Goal: Task Accomplishment & Management: Manage account settings

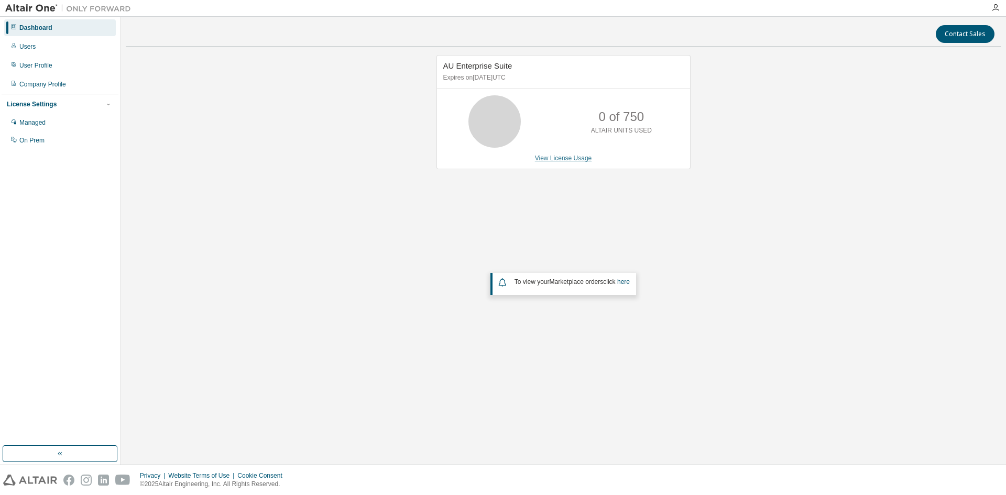
click at [569, 159] on link "View License Usage" at bounding box center [563, 158] width 57 height 7
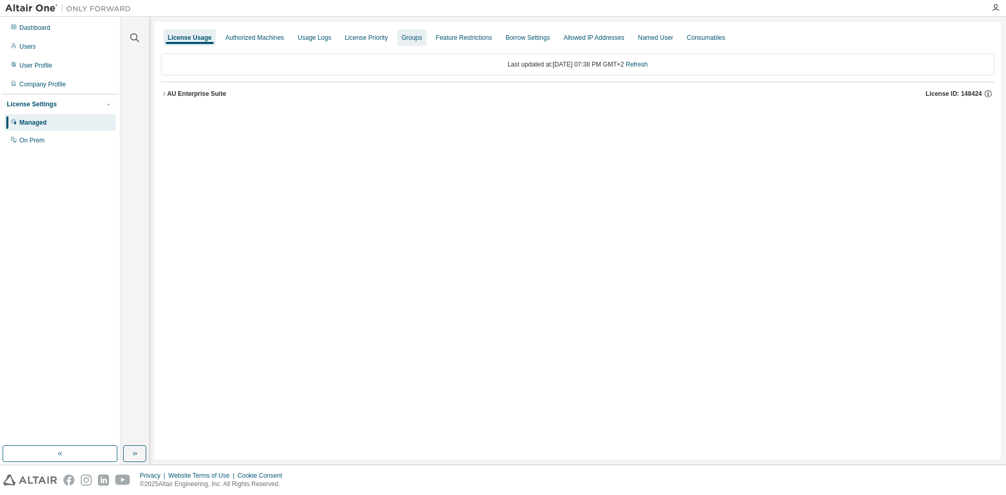
click at [407, 42] on div "Groups" at bounding box center [411, 37] width 29 height 17
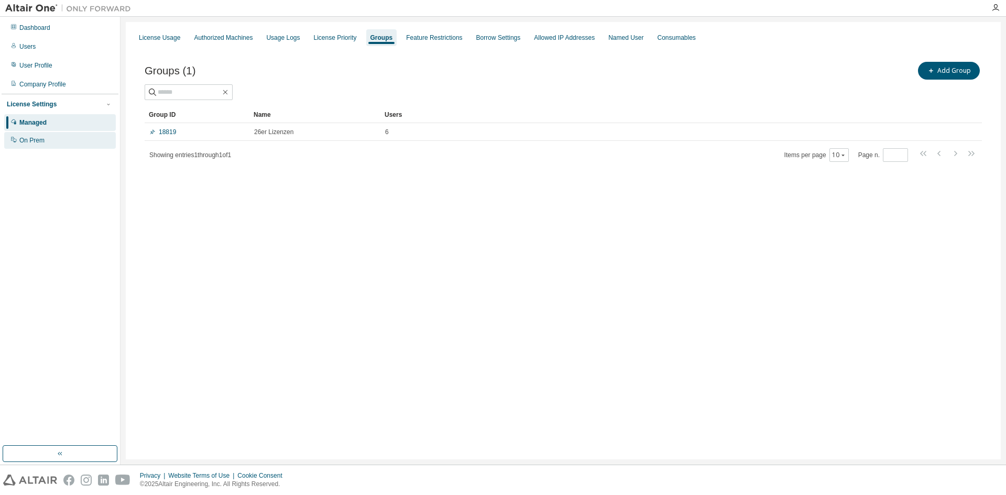
click at [43, 142] on div "On Prem" at bounding box center [31, 140] width 25 height 8
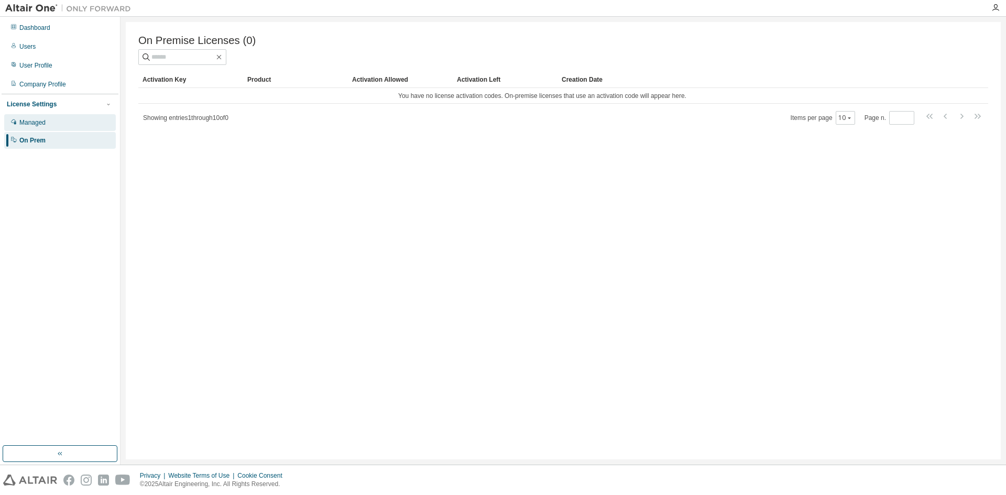
click at [39, 124] on div "Managed" at bounding box center [32, 122] width 26 height 8
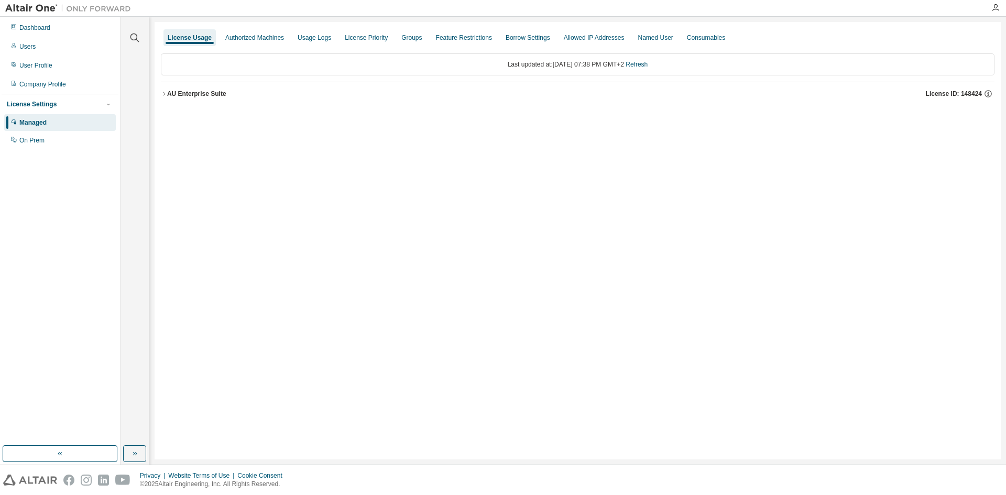
click at [167, 94] on icon "button" at bounding box center [164, 94] width 6 height 6
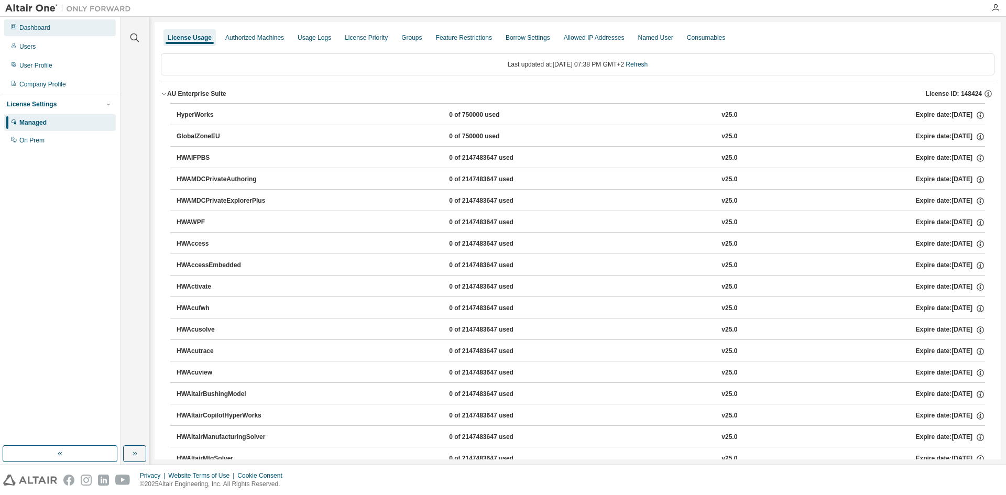
click at [43, 30] on div "Dashboard" at bounding box center [34, 28] width 31 height 8
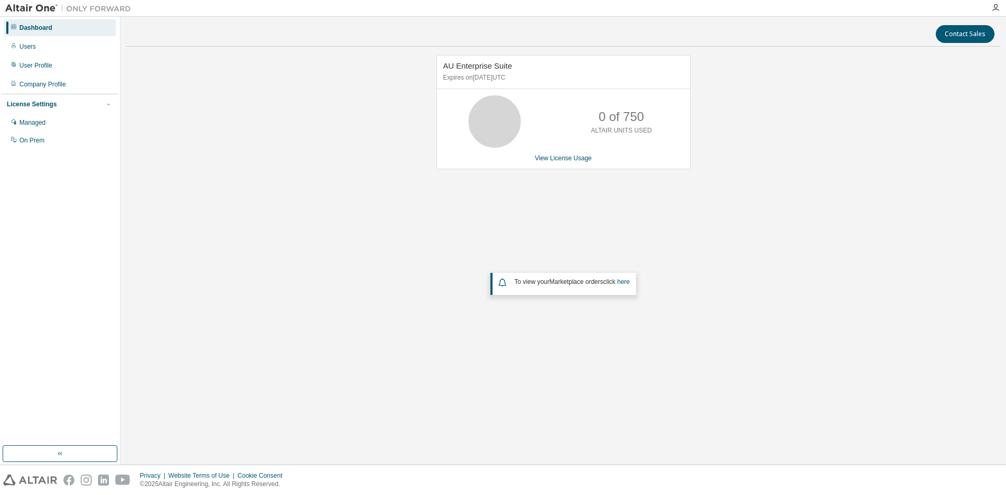
click at [585, 129] on div "0 of 750 ALTAIR UNITS USED" at bounding box center [622, 121] width 84 height 52
click at [560, 161] on link "View License Usage" at bounding box center [563, 158] width 57 height 7
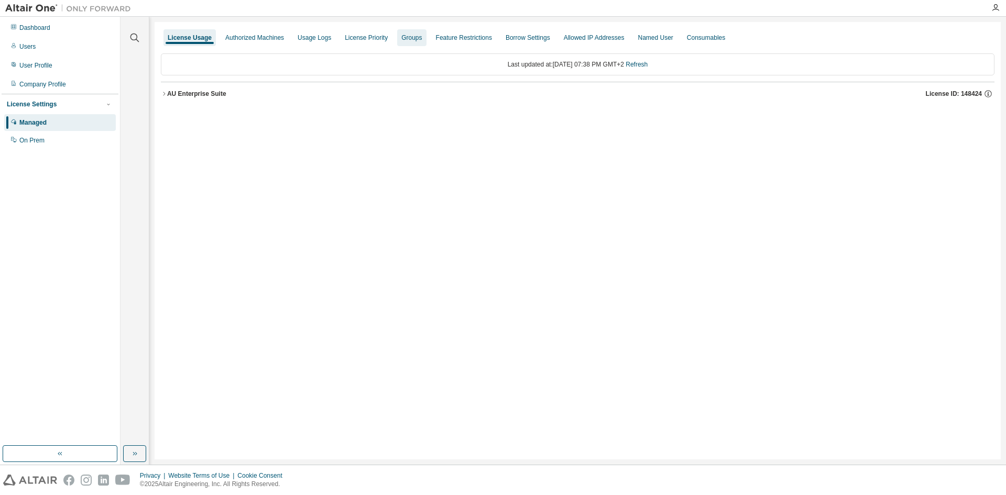
click at [408, 41] on div "Groups" at bounding box center [411, 38] width 20 height 8
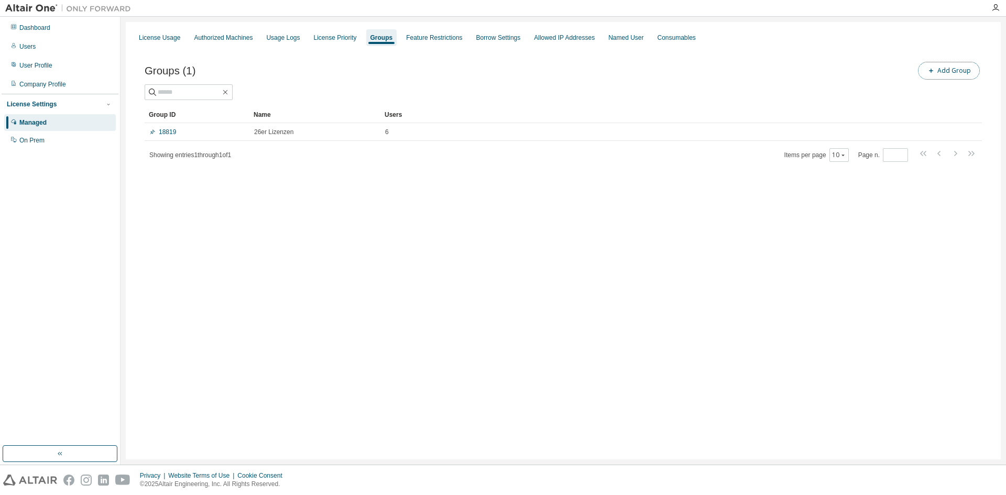
click at [965, 65] on button "Add Group" at bounding box center [949, 71] width 62 height 18
click at [792, 80] on input "text" at bounding box center [880, 79] width 234 height 8
type input "*"
type input "**********"
click at [973, 105] on button "Add" at bounding box center [974, 102] width 50 height 18
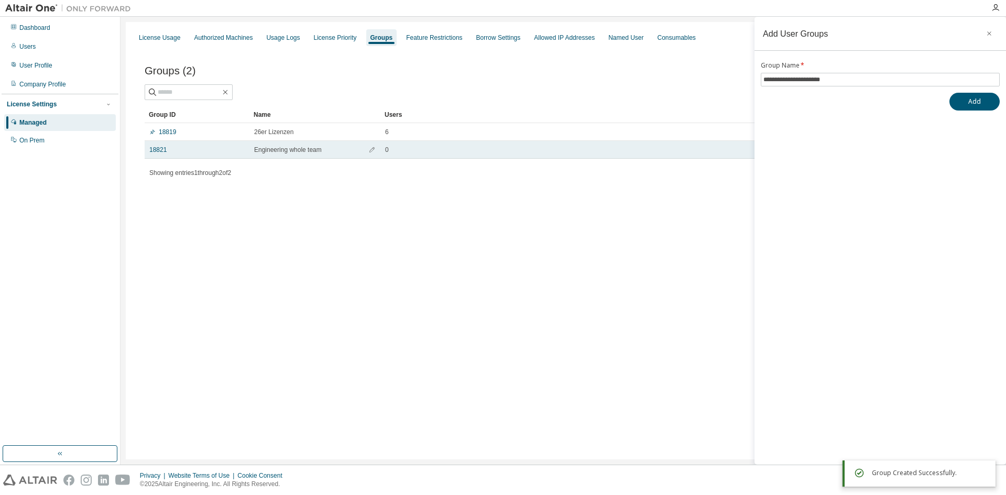
click at [297, 154] on td "Engineering whole team" at bounding box center [314, 150] width 131 height 18
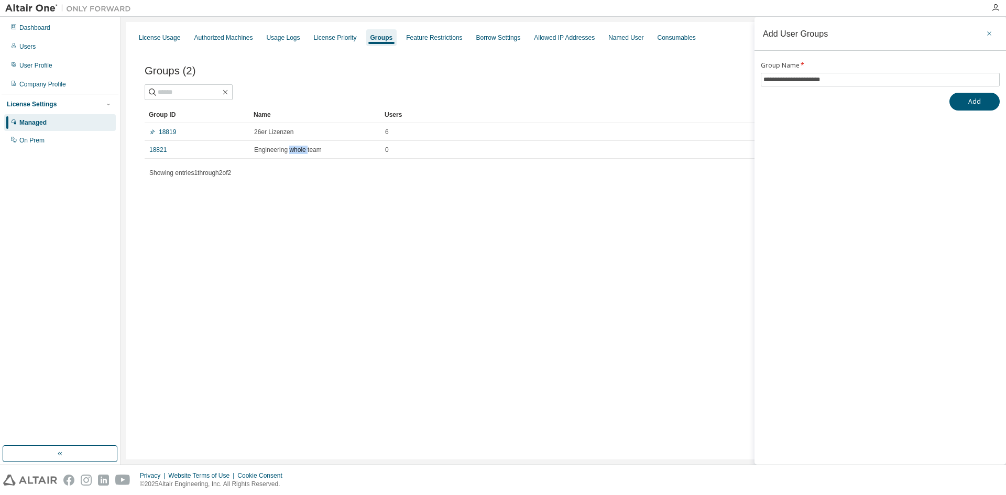
click at [990, 38] on button "button" at bounding box center [989, 33] width 17 height 17
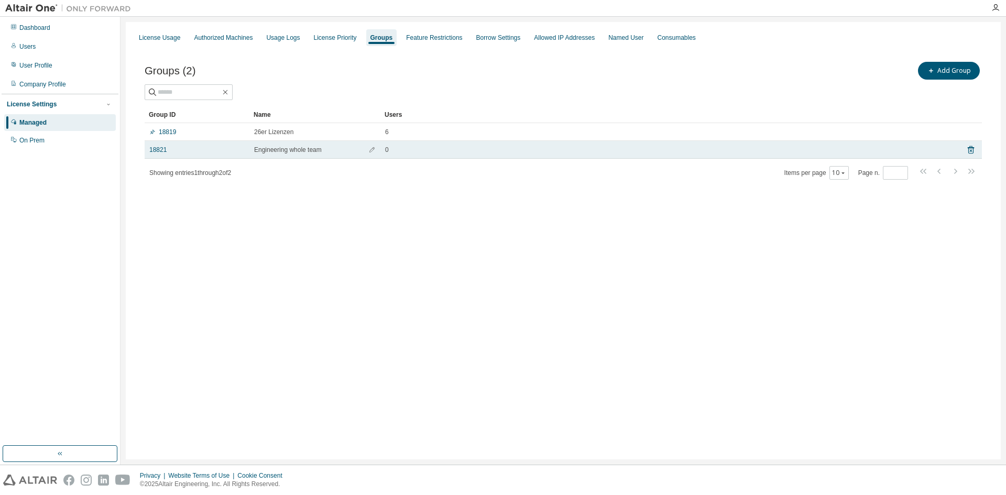
click at [265, 141] on td "Engineering whole team" at bounding box center [314, 150] width 131 height 18
click at [266, 156] on td "Engineering whole team" at bounding box center [314, 150] width 131 height 18
click at [155, 152] on link "18821" at bounding box center [157, 150] width 17 height 8
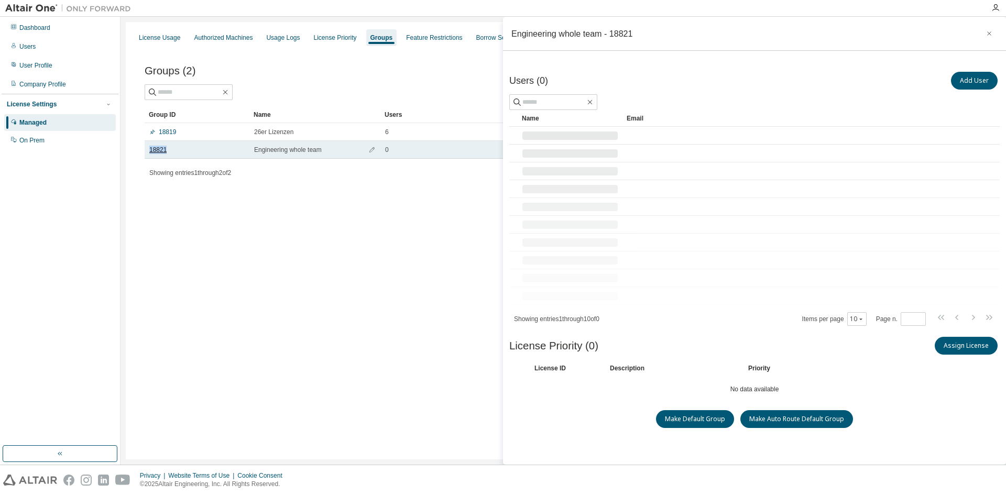
click at [155, 152] on link "18821" at bounding box center [157, 150] width 17 height 8
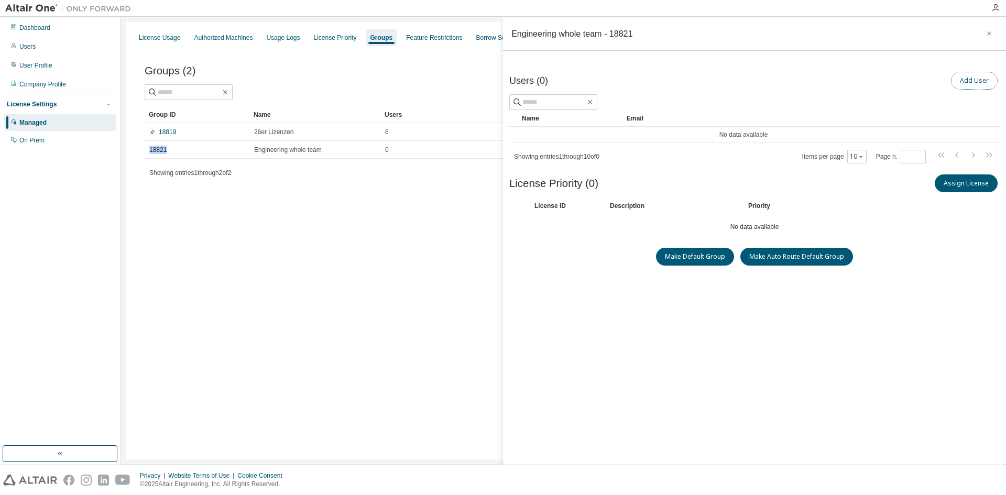
click at [965, 81] on button "Add User" at bounding box center [974, 81] width 47 height 18
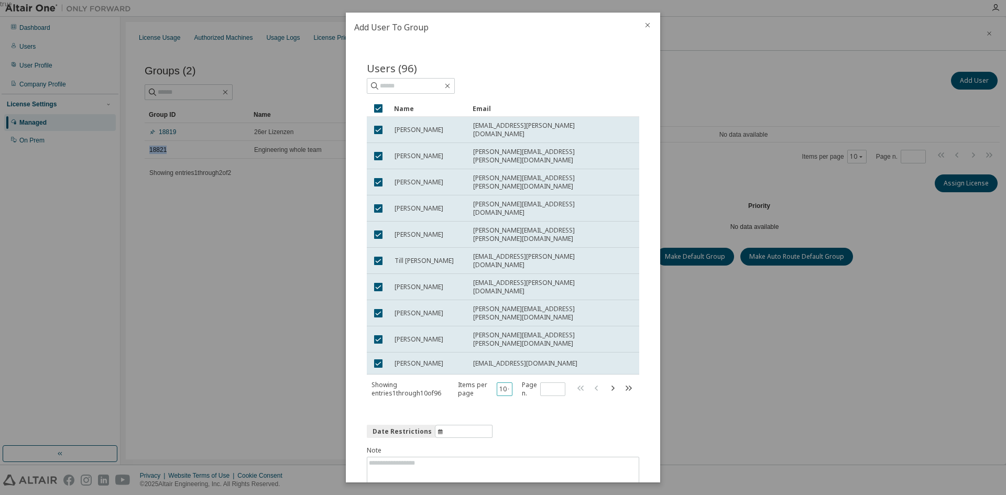
click at [500, 385] on button "10" at bounding box center [504, 389] width 11 height 8
click at [509, 414] on div "100" at bounding box center [535, 416] width 84 height 13
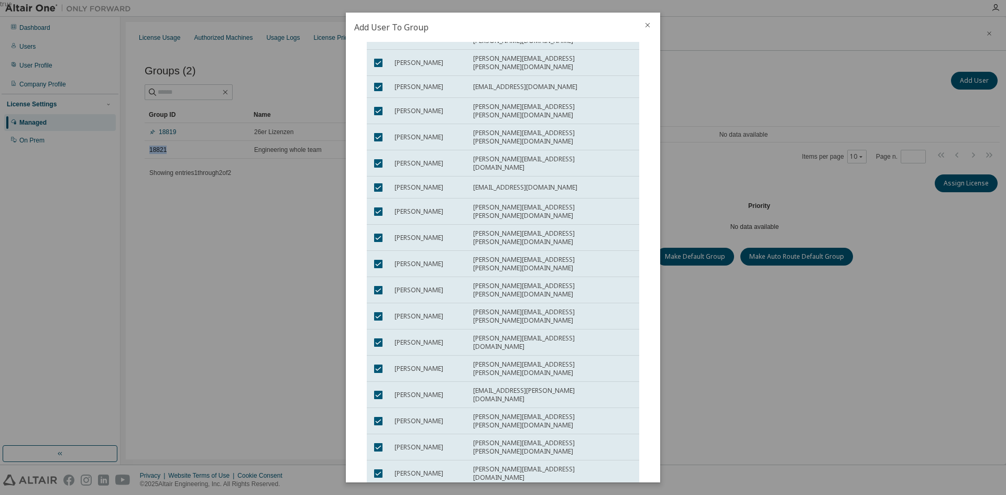
scroll to position [1896, 0]
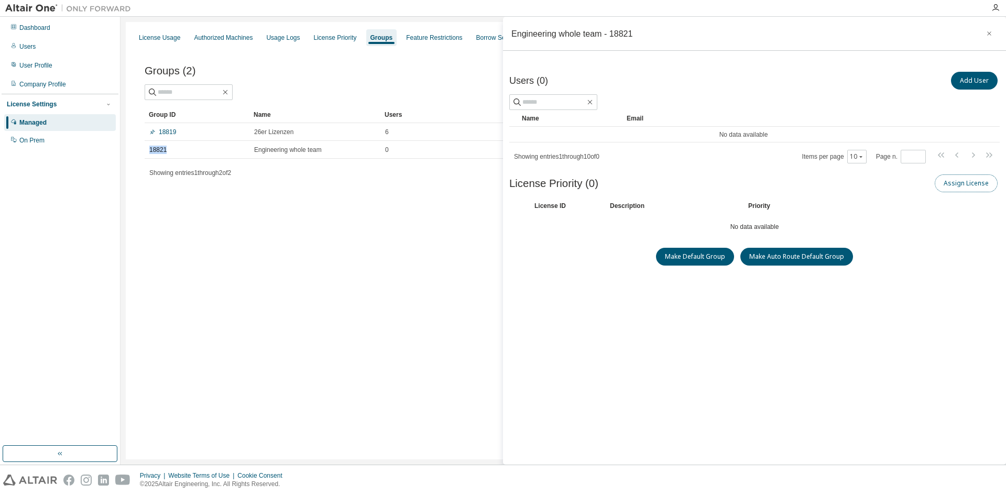
click at [966, 186] on button "Assign License" at bounding box center [966, 183] width 63 height 18
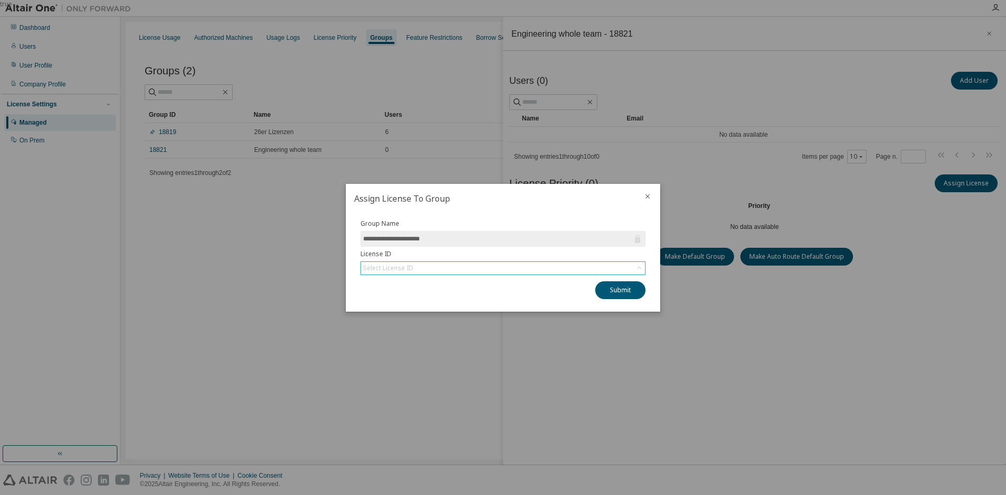
click at [433, 269] on div "Select License ID" at bounding box center [503, 268] width 284 height 13
click at [421, 299] on li "148424 - AU Enterprise Suite" at bounding box center [503, 298] width 282 height 14
click at [613, 291] on button "Submit" at bounding box center [620, 290] width 50 height 18
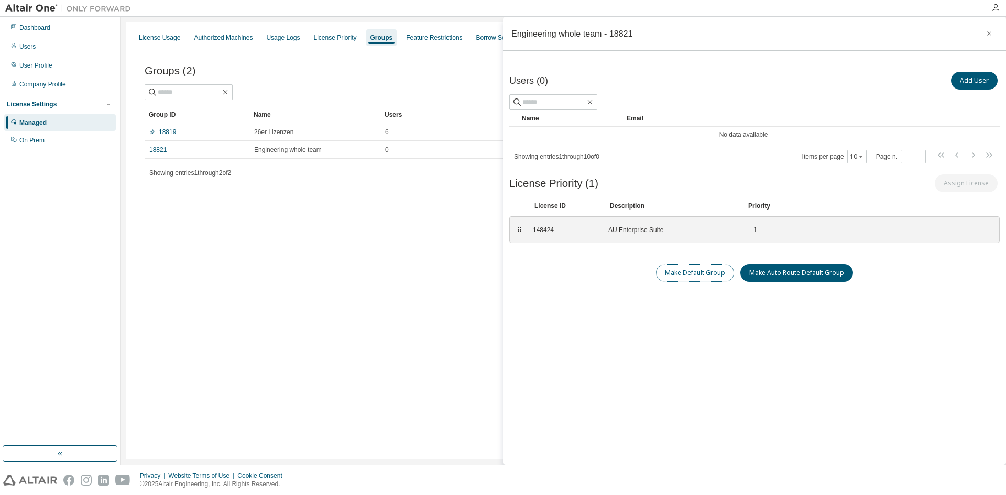
click at [683, 264] on button "Make Default Group" at bounding box center [695, 273] width 78 height 18
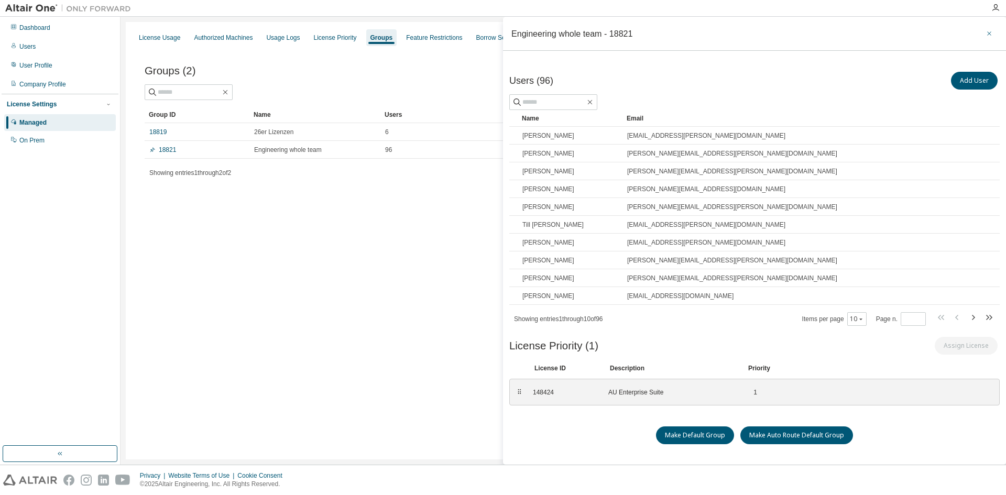
click at [986, 36] on icon "button" at bounding box center [989, 33] width 7 height 8
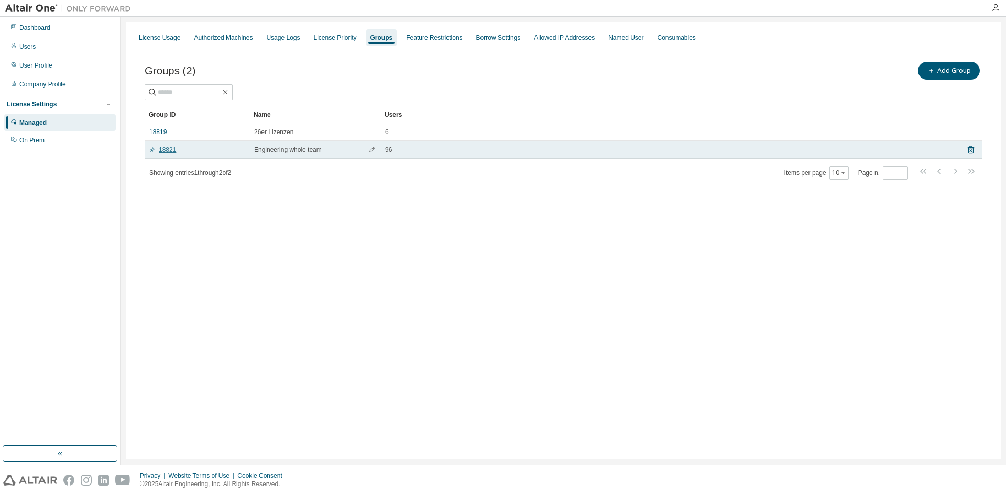
click at [169, 152] on link "18821" at bounding box center [162, 150] width 27 height 8
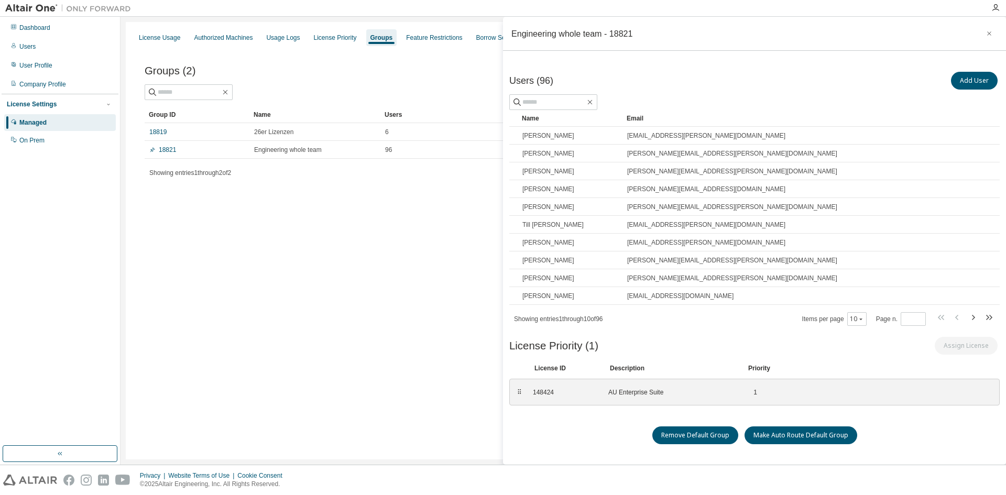
click at [278, 313] on div "License Usage Authorized Machines Usage Logs License Priority Groups Feature Re…" at bounding box center [563, 241] width 875 height 438
click at [982, 28] on button "button" at bounding box center [989, 33] width 17 height 17
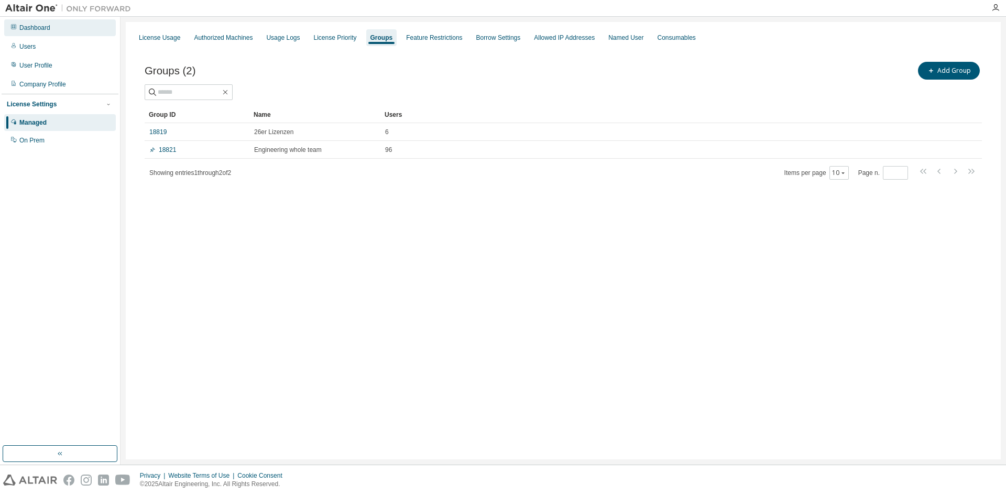
click at [47, 31] on div "Dashboard" at bounding box center [34, 28] width 31 height 8
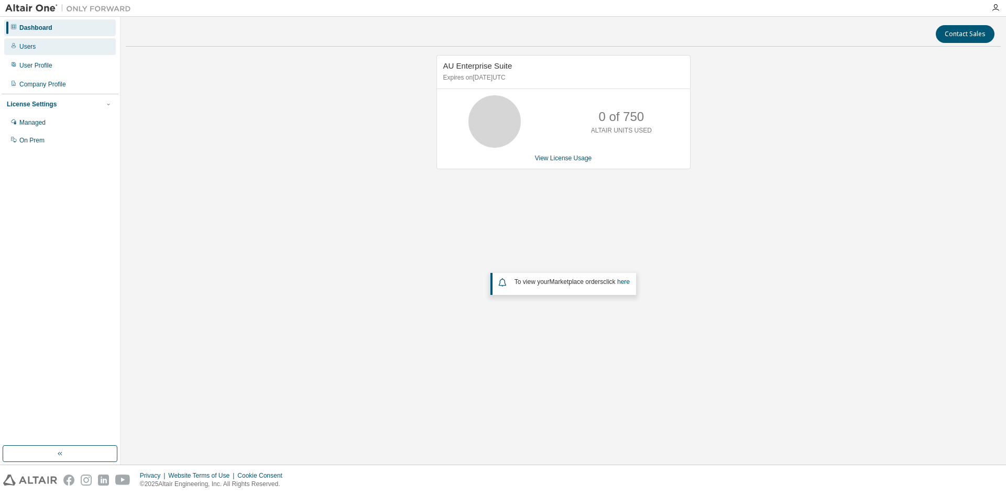
click at [33, 53] on div "Users" at bounding box center [60, 46] width 112 height 17
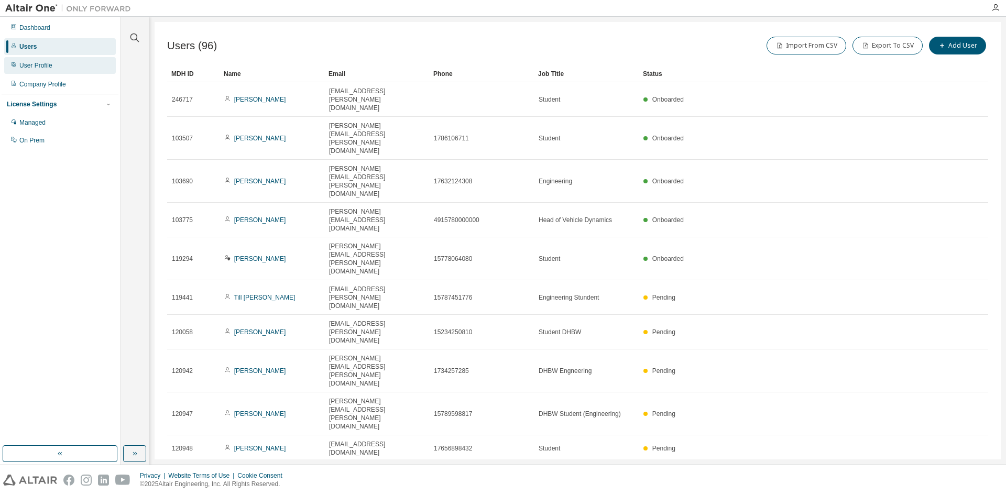
click at [40, 62] on div "User Profile" at bounding box center [35, 65] width 33 height 8
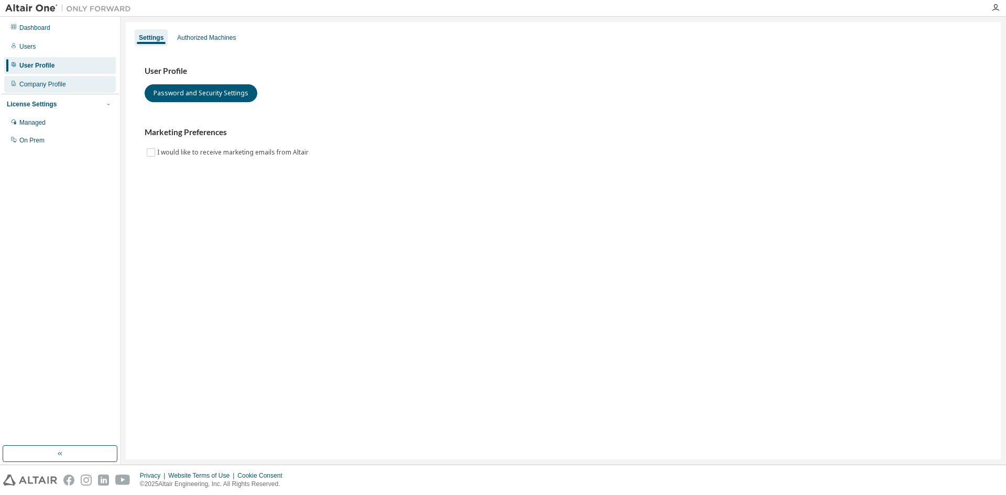
click at [40, 82] on div "Company Profile" at bounding box center [42, 84] width 47 height 8
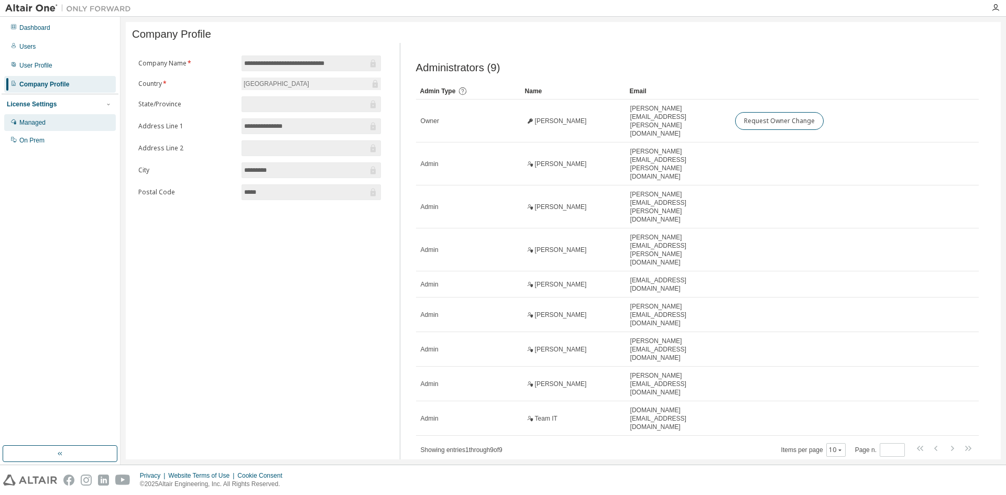
click at [53, 119] on div "Managed" at bounding box center [60, 122] width 112 height 17
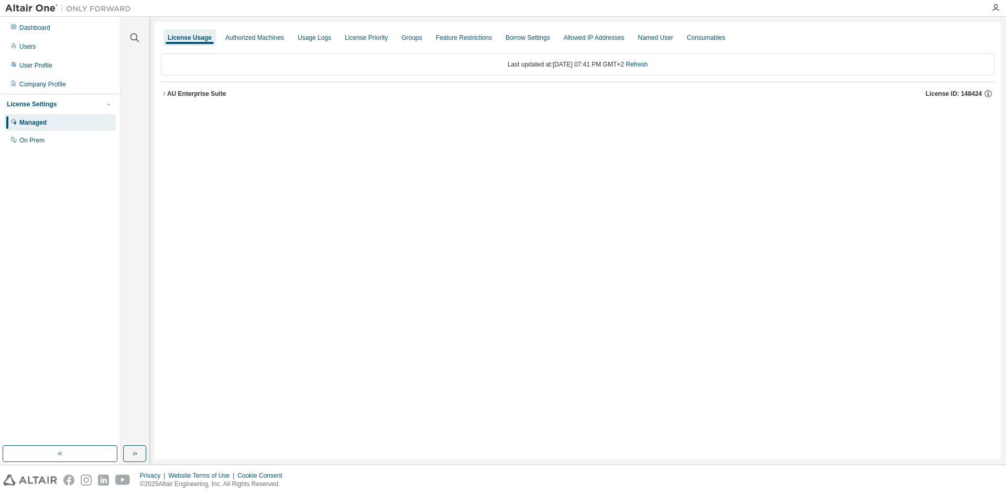
click at [178, 90] on div "AU Enterprise Suite" at bounding box center [196, 94] width 59 height 8
